Goal: Transaction & Acquisition: Purchase product/service

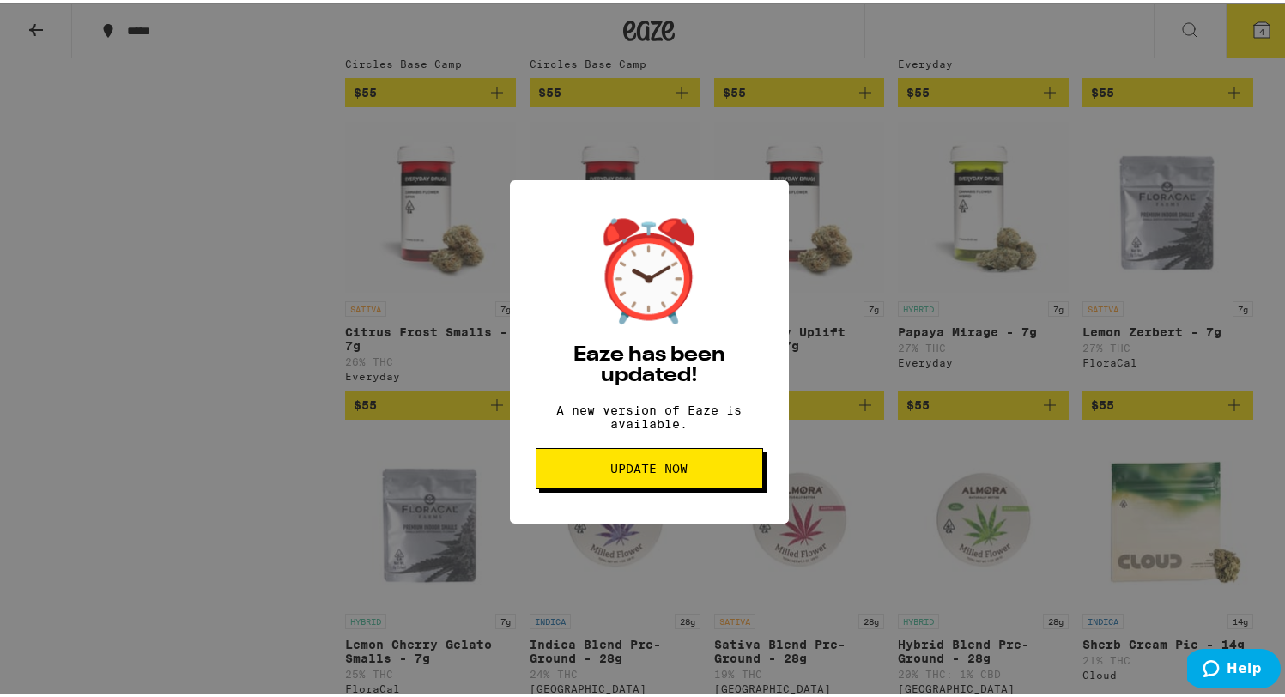
click at [634, 486] on button "Update Now" at bounding box center [648, 465] width 227 height 41
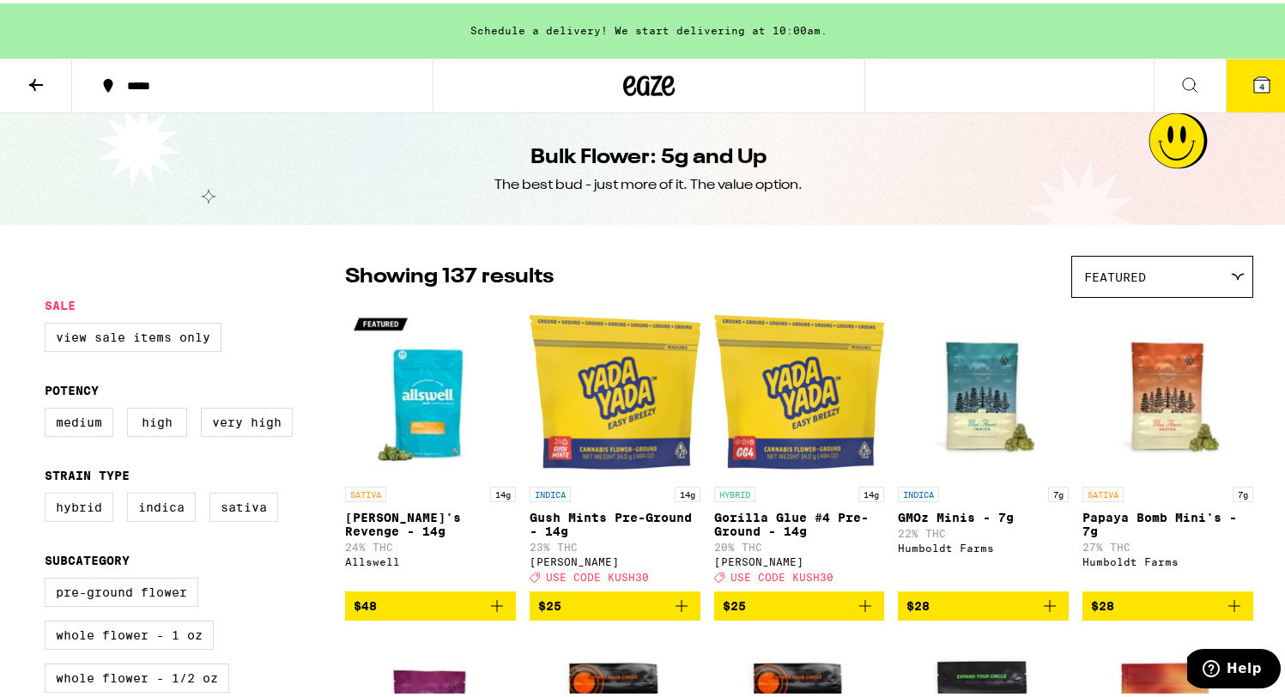
click at [1259, 82] on span "4" at bounding box center [1261, 83] width 5 height 10
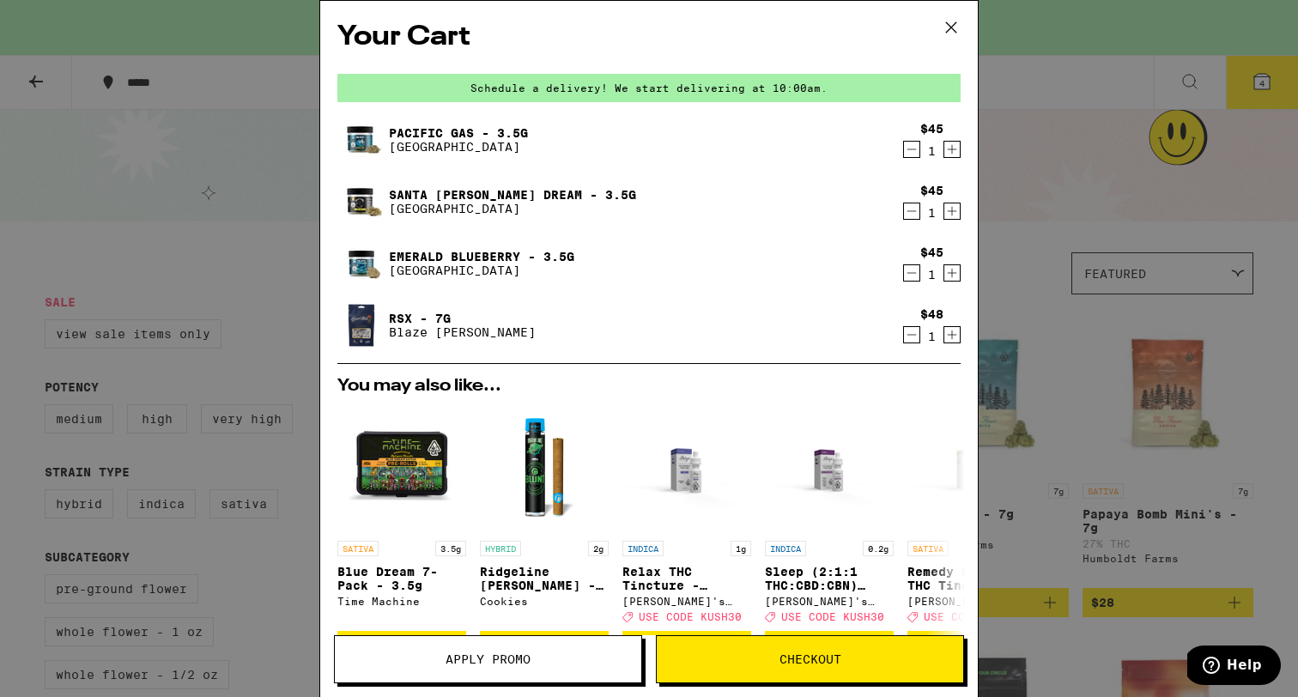
click at [948, 28] on icon at bounding box center [951, 27] width 10 height 10
